Goal: Find specific page/section: Find specific page/section

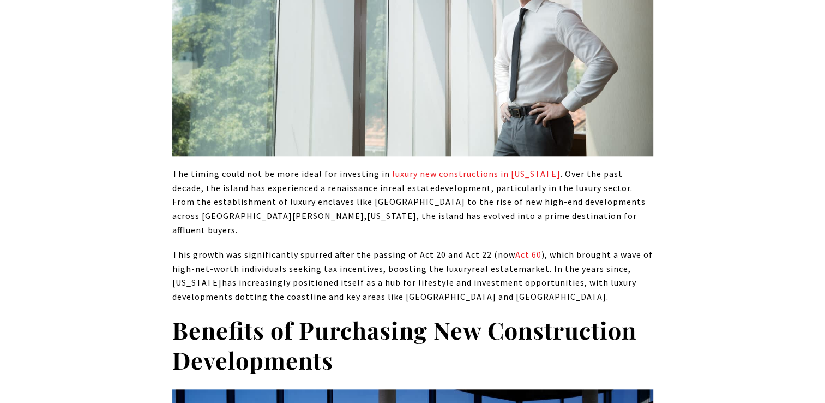
scroll to position [1036, 0]
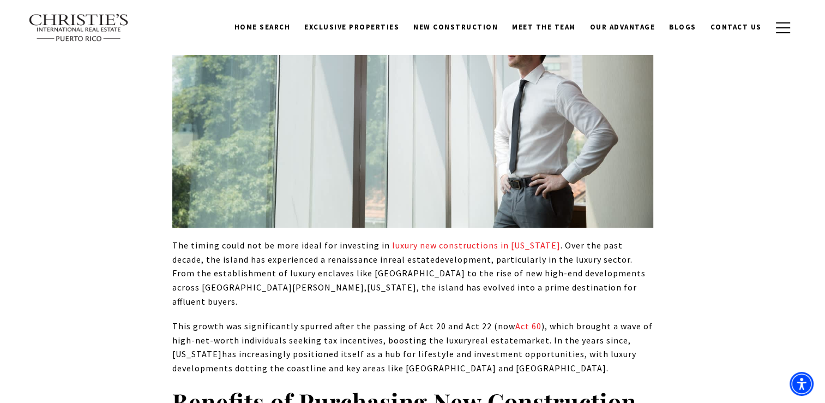
drag, startPoint x: 439, startPoint y: 202, endPoint x: 455, endPoint y: 41, distance: 161.7
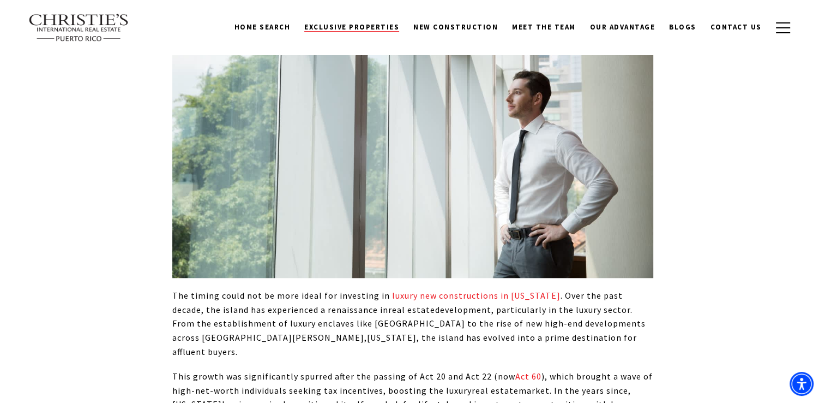
click at [369, 22] on link "Exclusive Properties" at bounding box center [351, 27] width 109 height 21
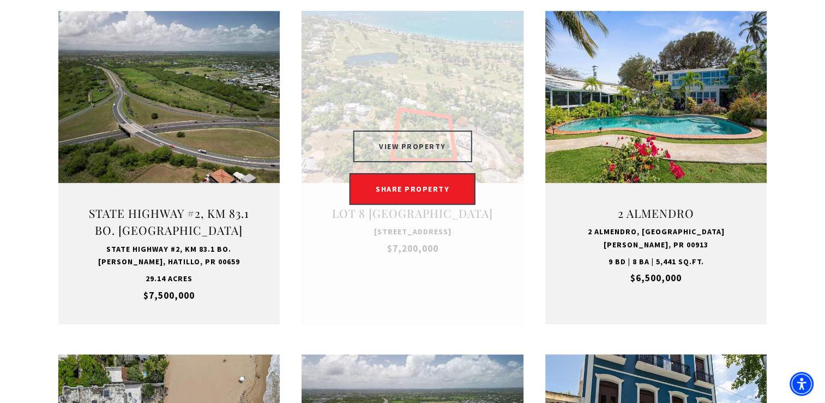
scroll to position [218, 0]
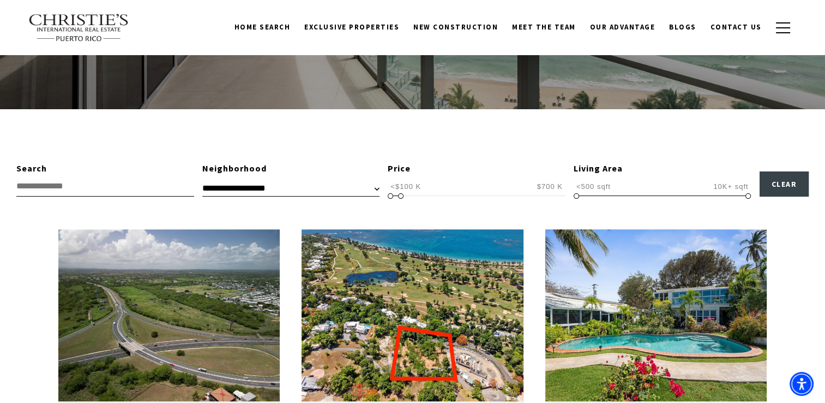
type input "**********"
drag, startPoint x: 560, startPoint y: 195, endPoint x: 395, endPoint y: 193, distance: 165.3
click at [395, 193] on span "<$100 K $10 M+ <$100 K $500 K <$100 K — $500 K" at bounding box center [477, 186] width 178 height 21
